Goal: Task Accomplishment & Management: Use online tool/utility

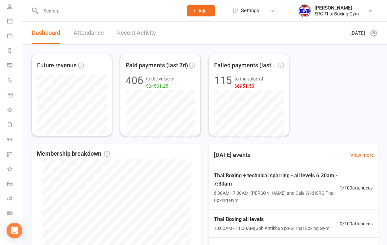
scroll to position [48, 1]
click at [1, 213] on li "Class check-in" at bounding box center [10, 214] width 22 height 15
click at [9, 216] on link "Class check-in" at bounding box center [14, 214] width 15 height 15
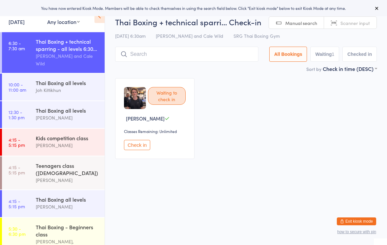
click at [138, 52] on input "search" at bounding box center [186, 54] width 143 height 15
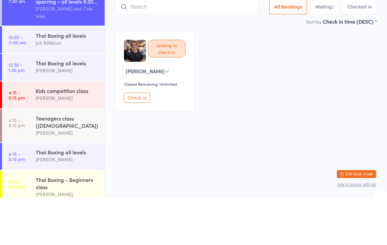
type input "K"
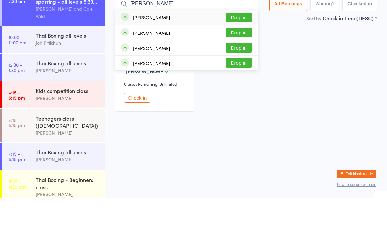
type input "Kate"
click at [244, 60] on button "Drop in" at bounding box center [239, 65] width 26 height 10
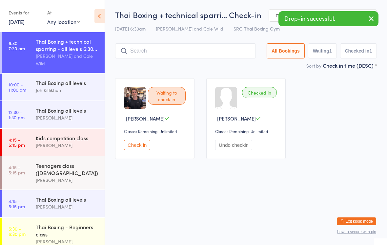
click at [336, 117] on div "Waiting to check in Riley Hassey Classes Remaining: Unlimited Check in Checked …" at bounding box center [246, 118] width 274 height 92
click at [47, 52] on div "Thai Boxing + technical sparring - all levels 6:30..." at bounding box center [67, 45] width 63 height 14
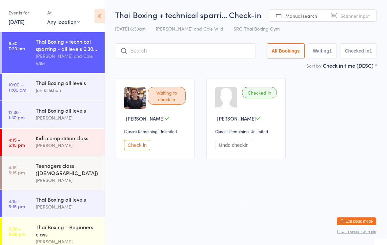
click at [201, 53] on input "search" at bounding box center [185, 50] width 141 height 15
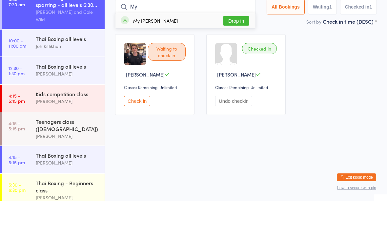
type input "My"
click at [241, 60] on button "Drop in" at bounding box center [236, 65] width 26 height 10
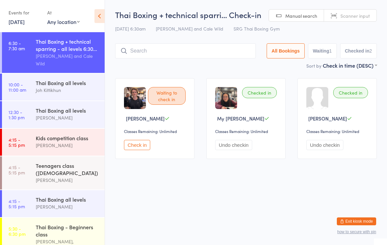
click at [156, 44] on input "search" at bounding box center [185, 50] width 141 height 15
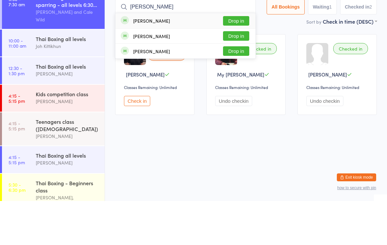
type input "Kiet"
click at [161, 77] on div "Kieran Croker" at bounding box center [151, 79] width 37 height 5
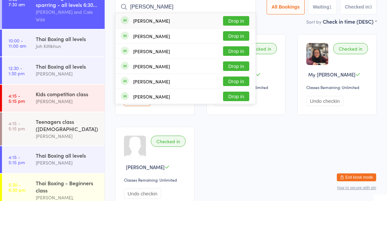
type input "Ben g"
click at [236, 60] on button "Drop in" at bounding box center [236, 65] width 26 height 10
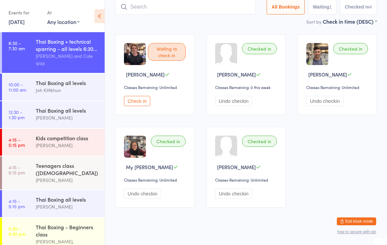
click at [179, 19] on div "Sort by Check in time (DESC) First name (ASC) First name (DESC) Last name (ASC)…" at bounding box center [246, 21] width 262 height 7
click at [190, 11] on input "search" at bounding box center [185, 6] width 141 height 15
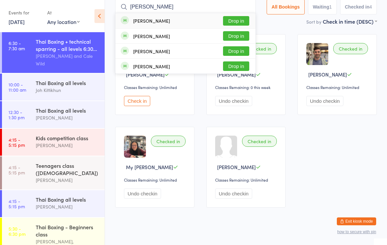
type input "Tim lee"
click at [235, 24] on button "Drop in" at bounding box center [236, 21] width 26 height 10
